Goal: Navigation & Orientation: Find specific page/section

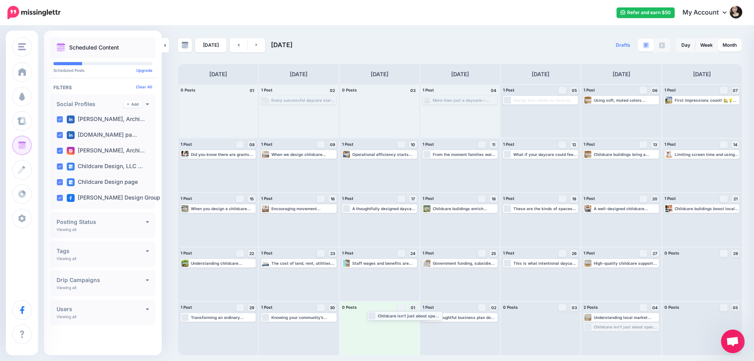
drag, startPoint x: 615, startPoint y: 329, endPoint x: 393, endPoint y: 315, distance: 222.3
click at [256, 46] on icon at bounding box center [257, 44] width 2 height 5
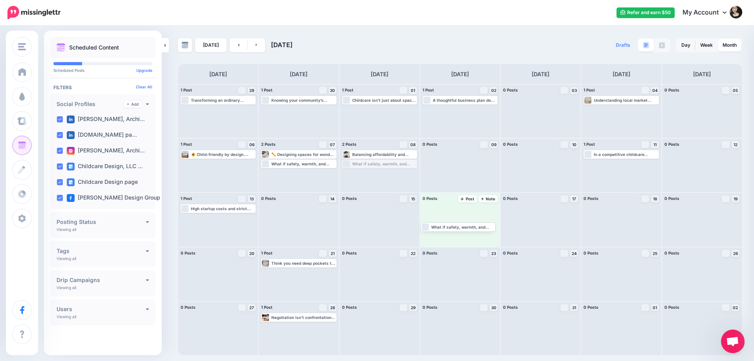
drag, startPoint x: 373, startPoint y: 165, endPoint x: 460, endPoint y: 213, distance: 99.3
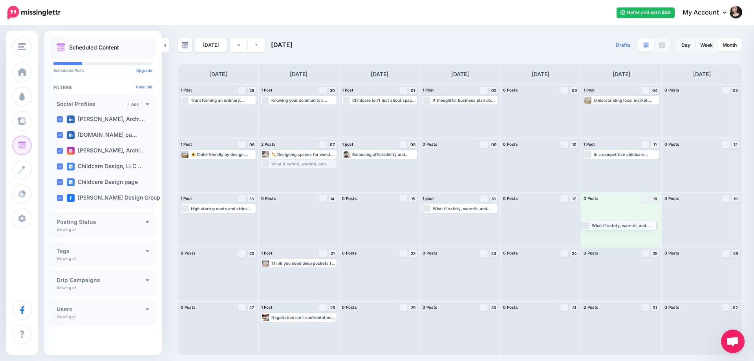
drag, startPoint x: 285, startPoint y: 165, endPoint x: 605, endPoint y: 226, distance: 325.9
